Goal: Transaction & Acquisition: Download file/media

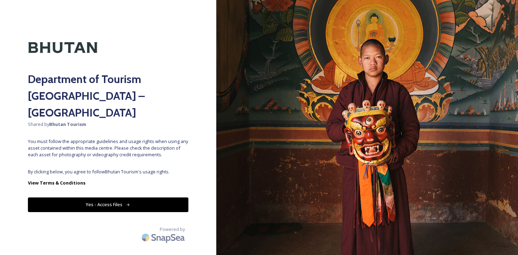
click at [110, 198] on button "Yes - Access Files" at bounding box center [108, 205] width 161 height 14
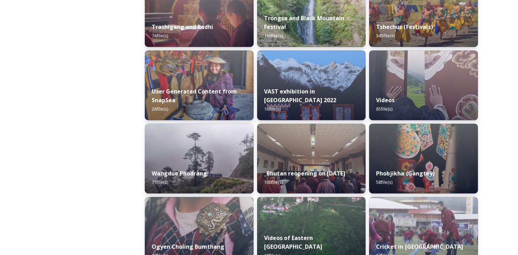
scroll to position [936, 0]
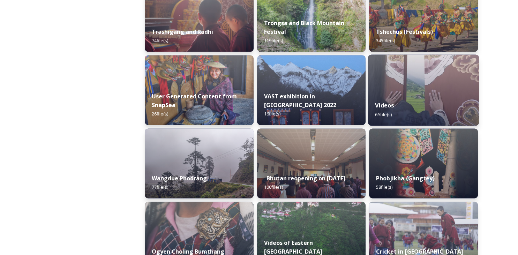
click at [409, 94] on div "Videos 65 file(s)" at bounding box center [423, 110] width 111 height 32
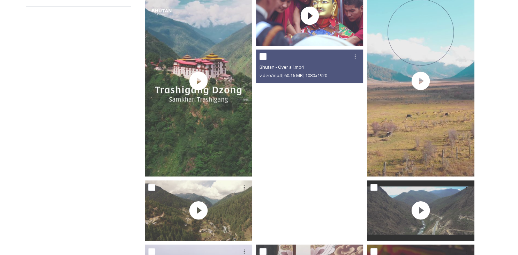
scroll to position [147, 0]
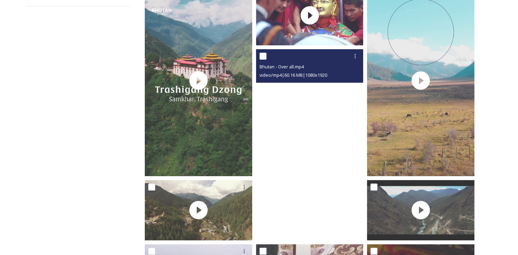
click at [308, 157] on video "Bhutan - Over all.mp4" at bounding box center [310, 144] width 108 height 191
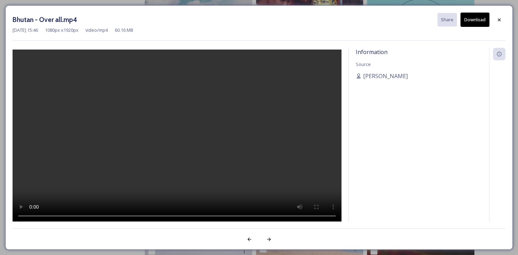
click at [476, 20] on button "Download" at bounding box center [475, 20] width 29 height 14
click at [498, 20] on icon at bounding box center [500, 20] width 6 height 6
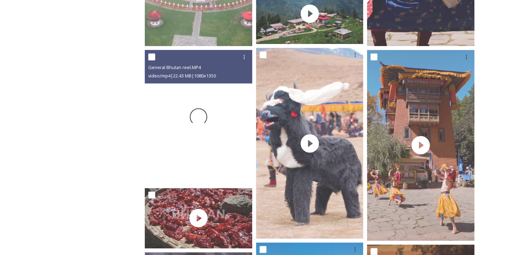
scroll to position [539, 0]
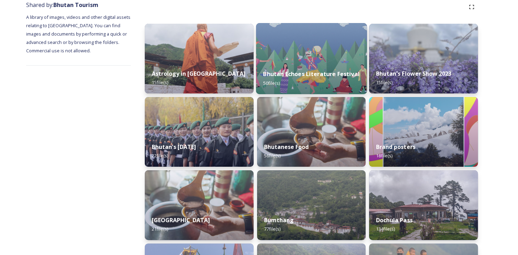
scroll to position [89, 0]
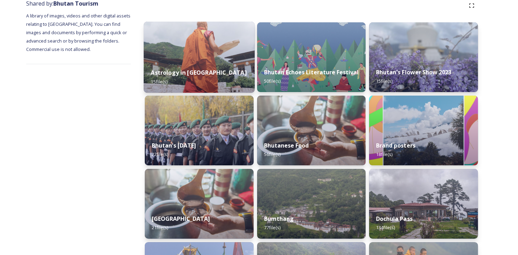
click at [166, 71] on strong "Astrology in [GEOGRAPHIC_DATA]" at bounding box center [199, 73] width 96 height 8
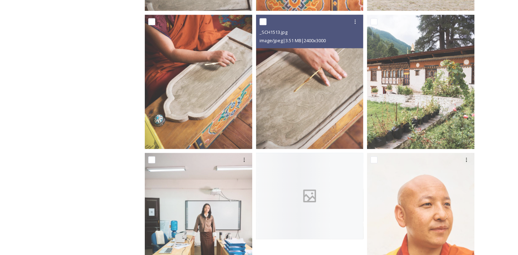
scroll to position [580, 0]
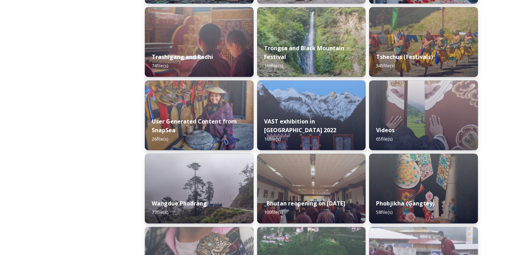
scroll to position [895, 0]
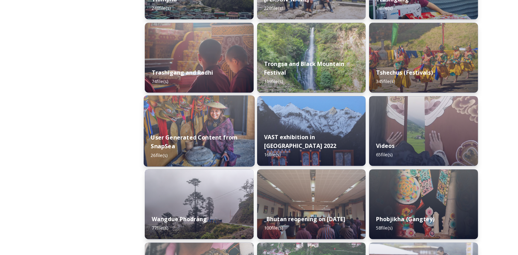
click at [224, 136] on strong "User Generated Content from SnapSea" at bounding box center [194, 142] width 87 height 17
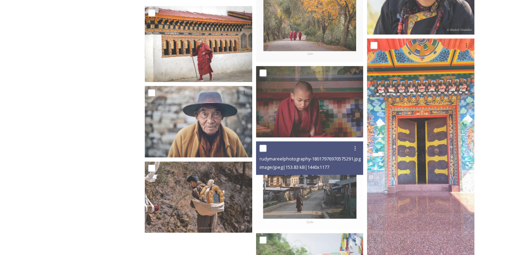
scroll to position [655, 0]
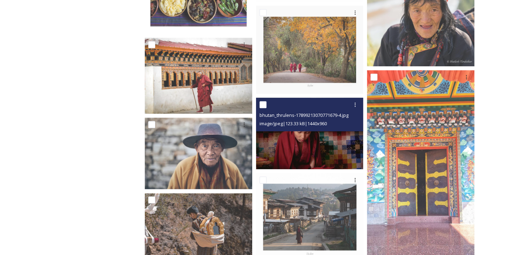
click at [302, 142] on img at bounding box center [310, 134] width 108 height 72
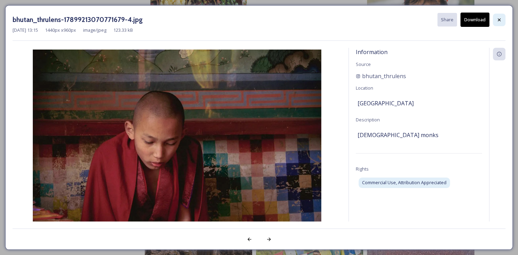
click at [503, 17] on div at bounding box center [499, 20] width 13 height 13
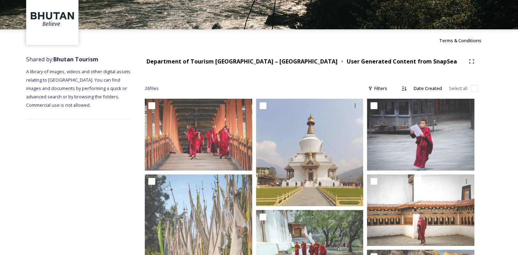
scroll to position [0, 0]
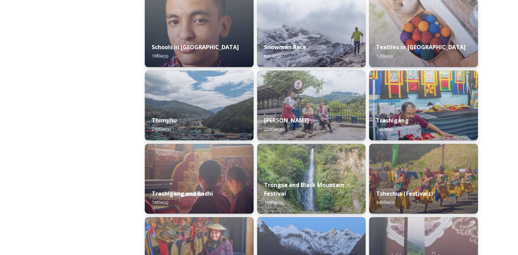
scroll to position [777, 0]
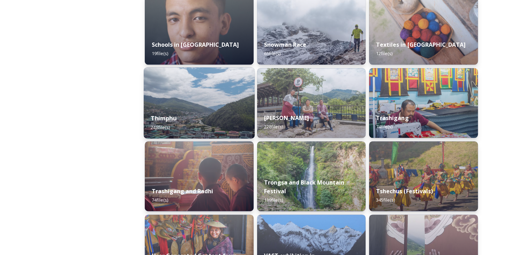
click at [191, 121] on div "Thimphu 248 file(s)" at bounding box center [199, 123] width 111 height 32
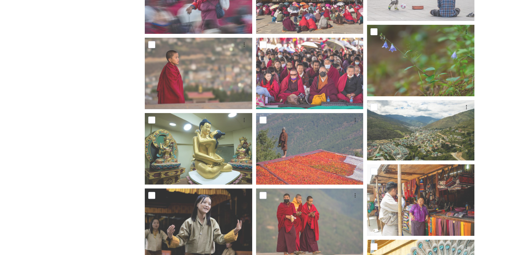
scroll to position [5320, 0]
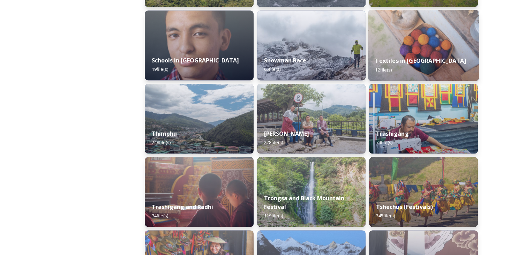
scroll to position [760, 0]
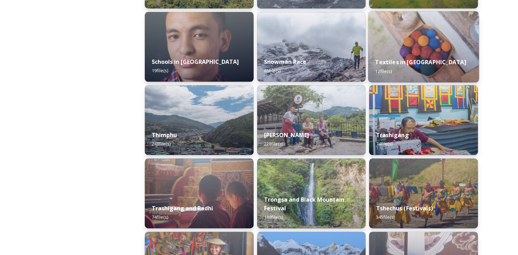
click at [404, 64] on strong "Textiles in [GEOGRAPHIC_DATA]" at bounding box center [421, 62] width 91 height 8
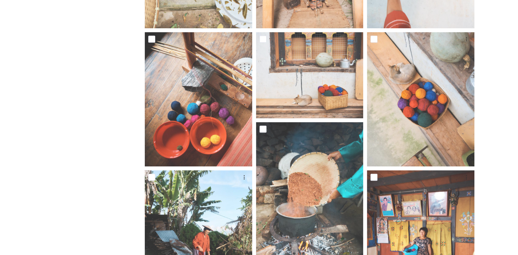
scroll to position [441, 0]
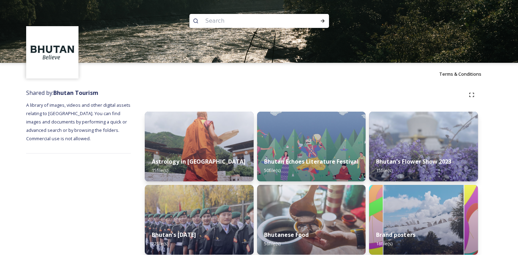
click at [219, 177] on div "Astrology in [GEOGRAPHIC_DATA] 15 file(s)" at bounding box center [199, 165] width 109 height 31
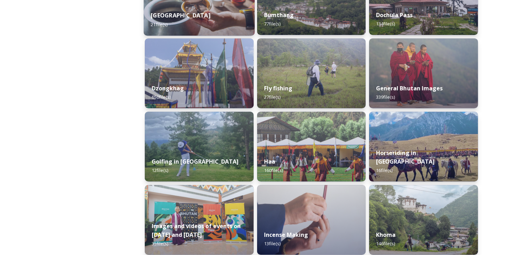
scroll to position [293, 0]
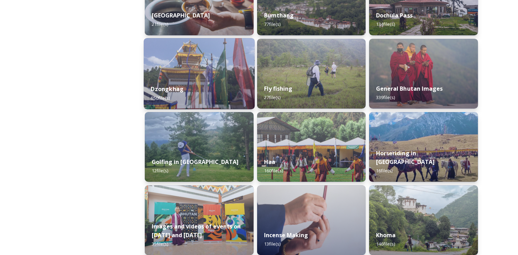
click at [170, 89] on strong "Dzongkhag" at bounding box center [167, 89] width 33 height 8
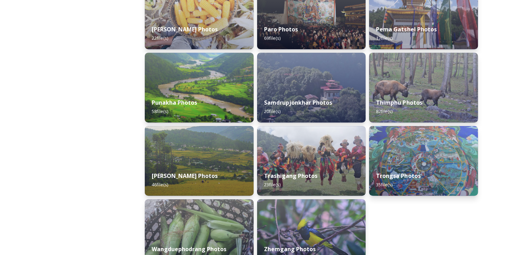
scroll to position [325, 0]
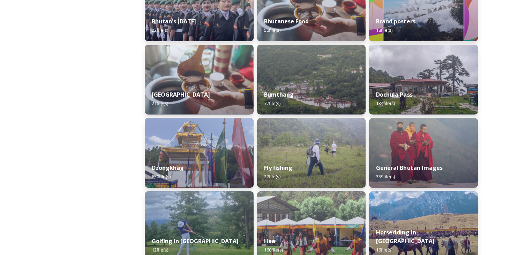
scroll to position [214, 0]
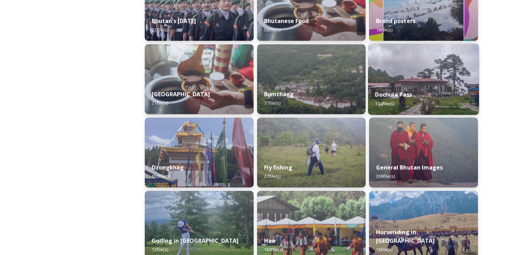
click at [390, 97] on strong "Dochula Pass" at bounding box center [394, 95] width 37 height 8
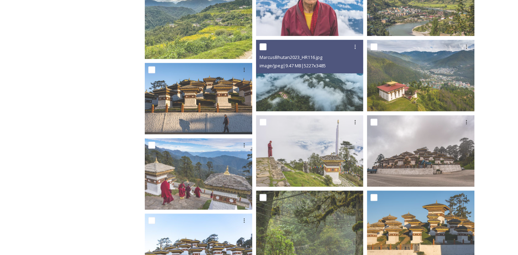
scroll to position [696, 0]
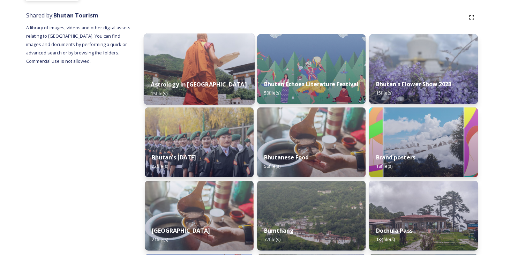
scroll to position [77, 0]
click at [170, 84] on strong "Astrology in [GEOGRAPHIC_DATA]" at bounding box center [199, 85] width 96 height 8
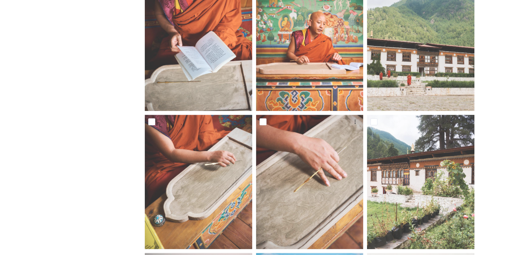
scroll to position [580, 0]
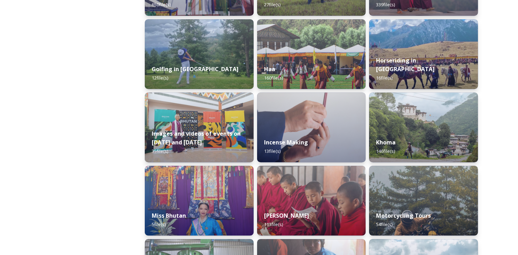
scroll to position [387, 0]
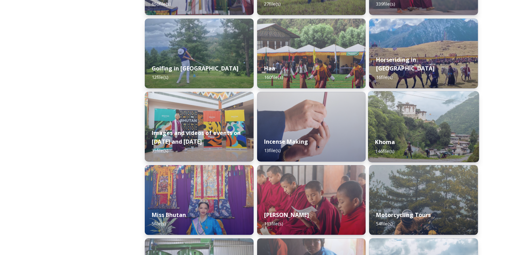
click at [388, 146] on strong "Khoma" at bounding box center [386, 142] width 20 height 8
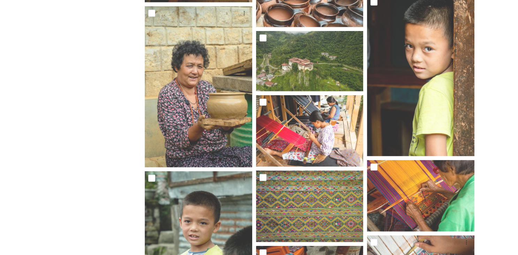
scroll to position [1724, 0]
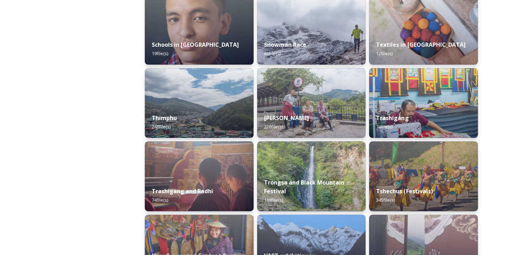
scroll to position [781, 0]
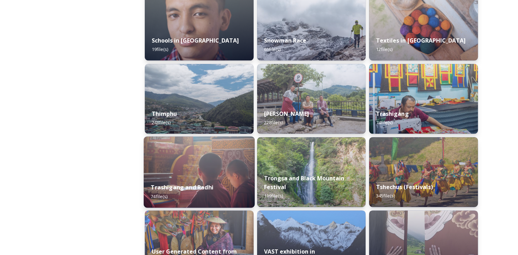
click at [186, 186] on strong "Trashigang and Radhi" at bounding box center [182, 188] width 63 height 8
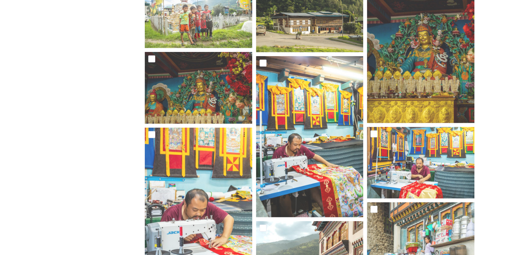
scroll to position [1869, 0]
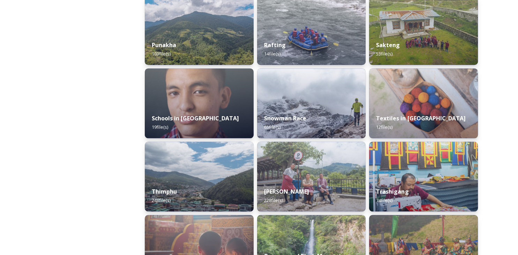
scroll to position [705, 0]
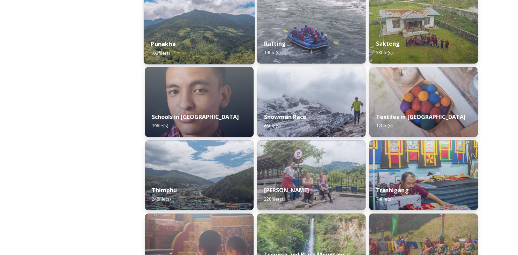
click at [168, 46] on strong "Punakha" at bounding box center [163, 44] width 25 height 8
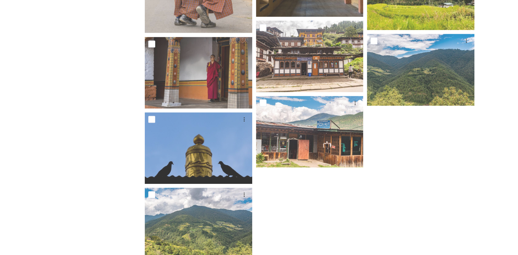
scroll to position [3159, 0]
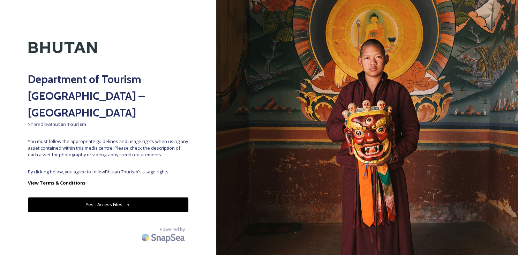
click at [159, 198] on button "Yes - Access Files" at bounding box center [108, 205] width 161 height 14
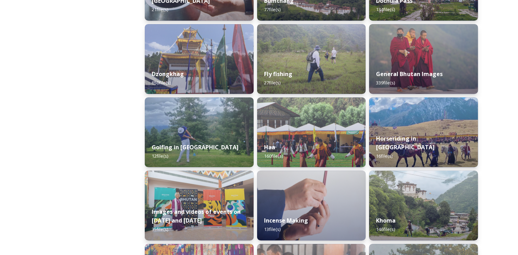
scroll to position [308, 0]
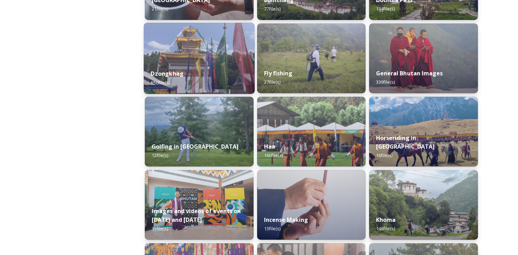
click at [163, 76] on strong "Dzongkhag" at bounding box center [167, 74] width 33 height 8
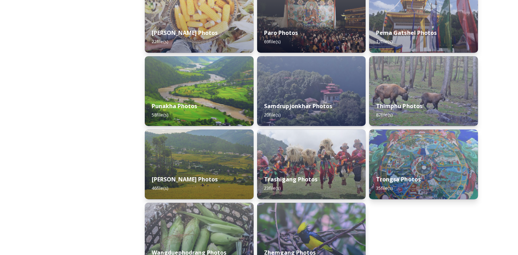
scroll to position [276, 0]
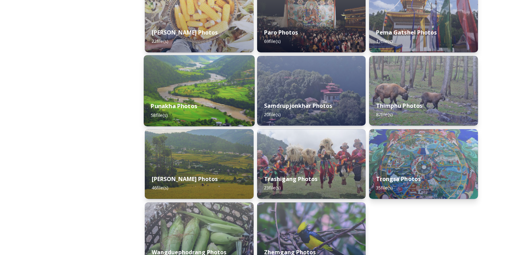
click at [172, 107] on strong "Punakha Photos" at bounding box center [174, 106] width 46 height 8
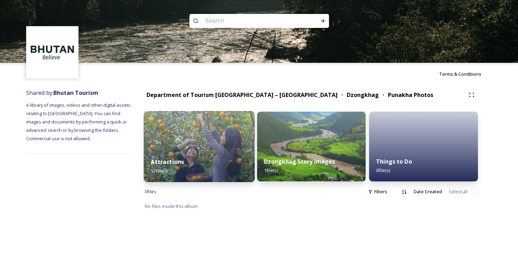
click at [165, 164] on strong "Attractions" at bounding box center [167, 162] width 33 height 8
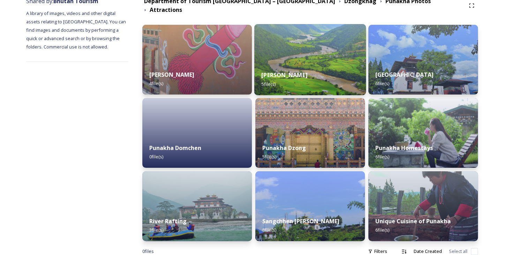
scroll to position [97, 0]
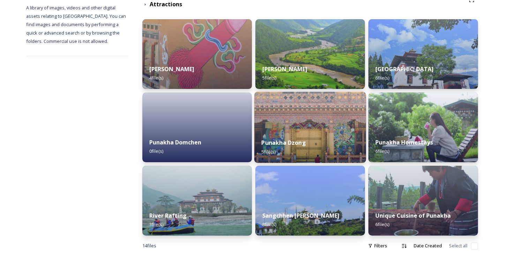
click at [318, 131] on div "Punakha Dzong 5 file(s)" at bounding box center [311, 147] width 112 height 32
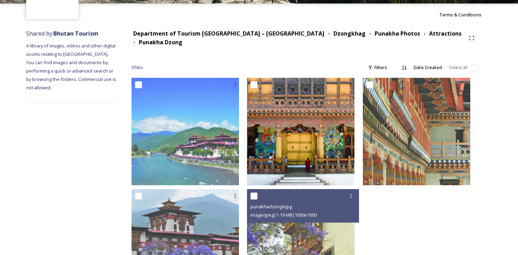
scroll to position [72, 0]
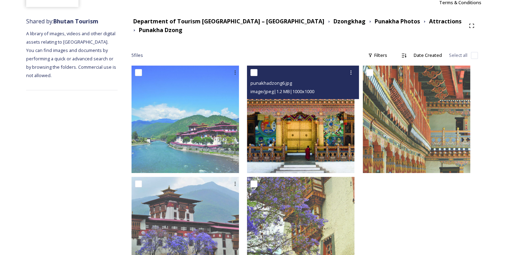
click at [304, 115] on img at bounding box center [301, 120] width 108 height 108
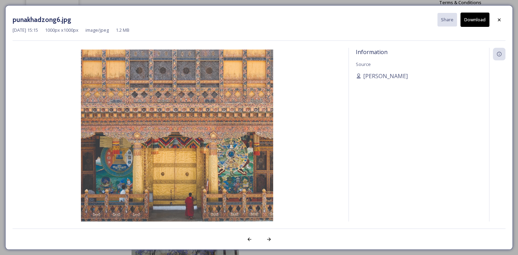
click at [476, 22] on button "Download" at bounding box center [475, 20] width 29 height 14
click at [500, 17] on icon at bounding box center [500, 20] width 6 height 6
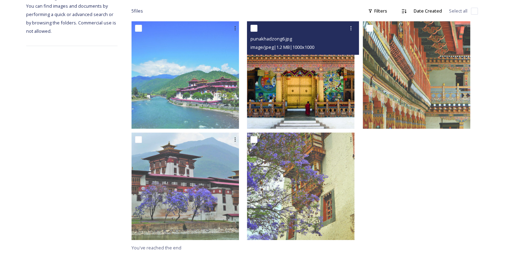
scroll to position [0, 0]
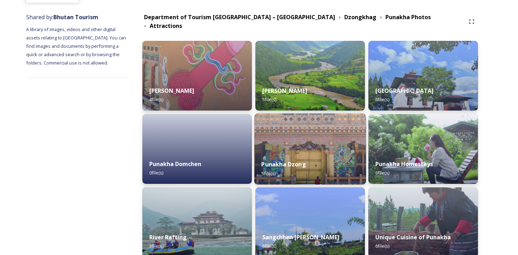
scroll to position [77, 0]
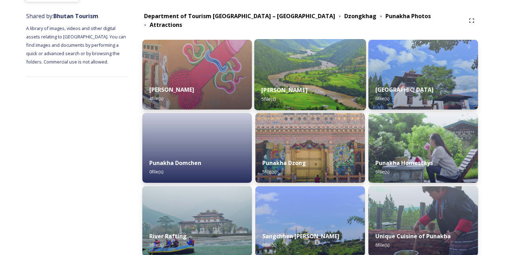
click at [296, 81] on div "Khamsum Yulley Namgyel Chhorten 5 file(s)" at bounding box center [311, 95] width 112 height 32
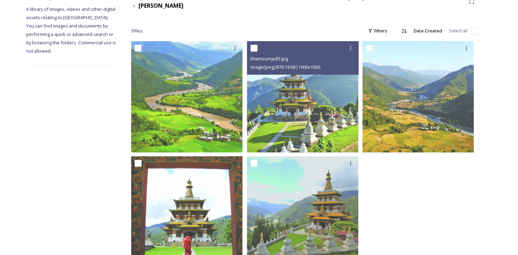
scroll to position [124, 0]
